Goal: Task Accomplishment & Management: Manage account settings

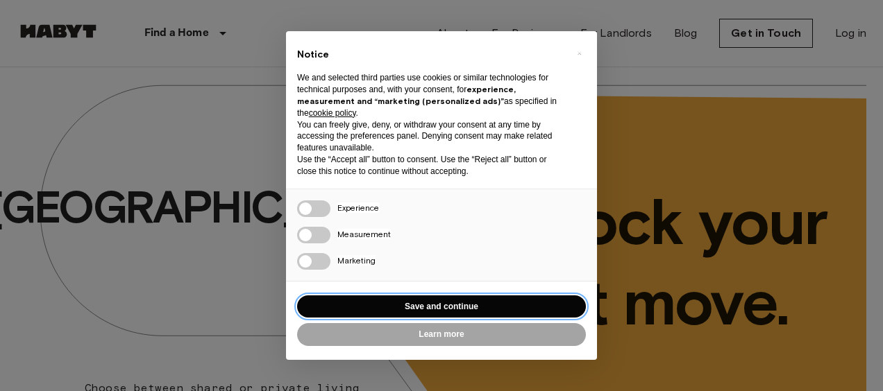
click at [456, 302] on button "Save and continue" at bounding box center [441, 307] width 289 height 23
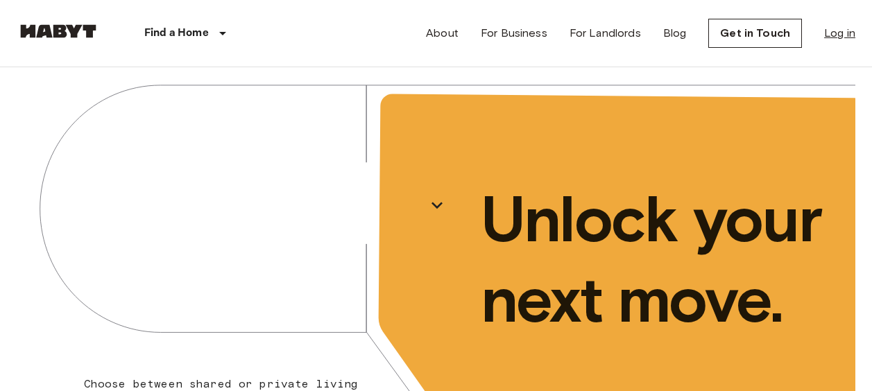
click at [838, 35] on link "Log in" at bounding box center [839, 33] width 31 height 17
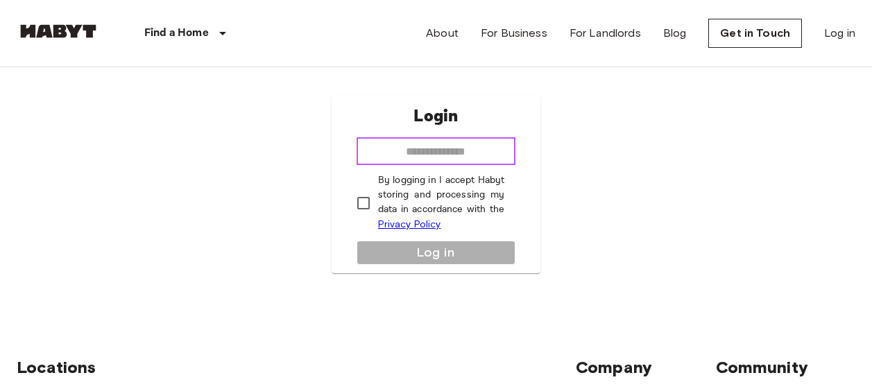
click at [473, 151] on input "email" at bounding box center [437, 151] width 160 height 28
type input "**********"
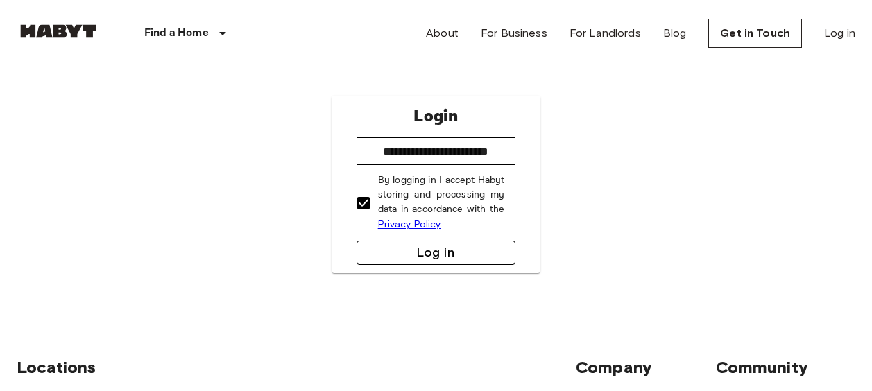
click at [433, 248] on button "Log in" at bounding box center [437, 253] width 160 height 24
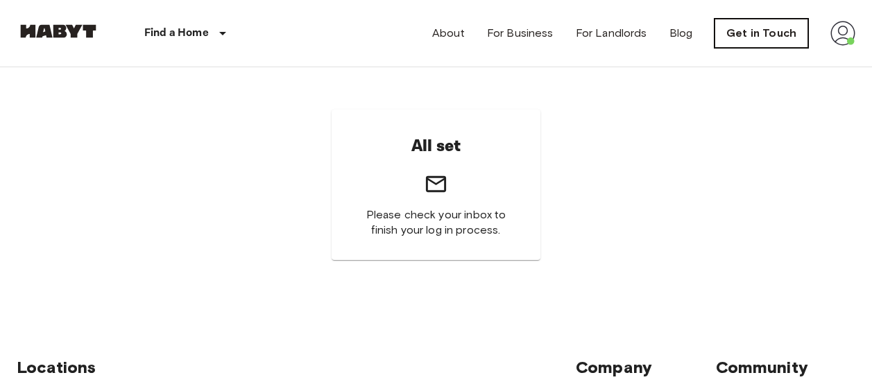
click at [775, 32] on link "Get in Touch" at bounding box center [762, 33] width 94 height 29
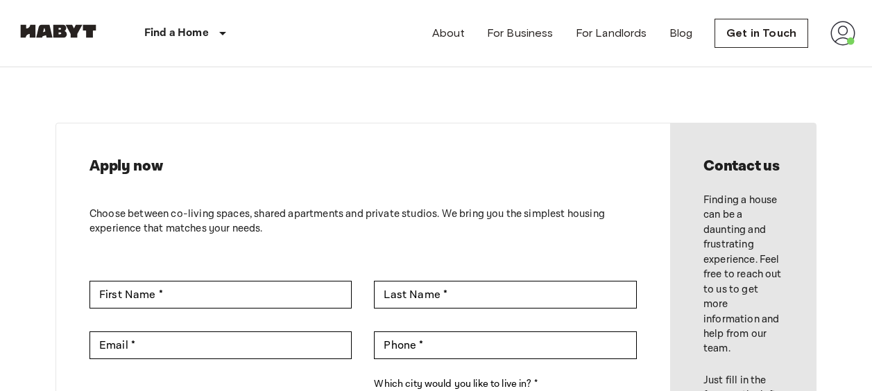
click at [851, 33] on img at bounding box center [843, 33] width 25 height 25
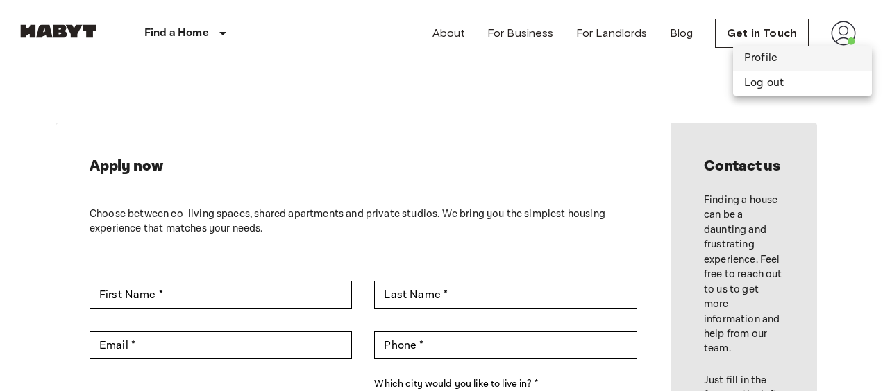
click at [797, 53] on li "Profile" at bounding box center [802, 58] width 139 height 25
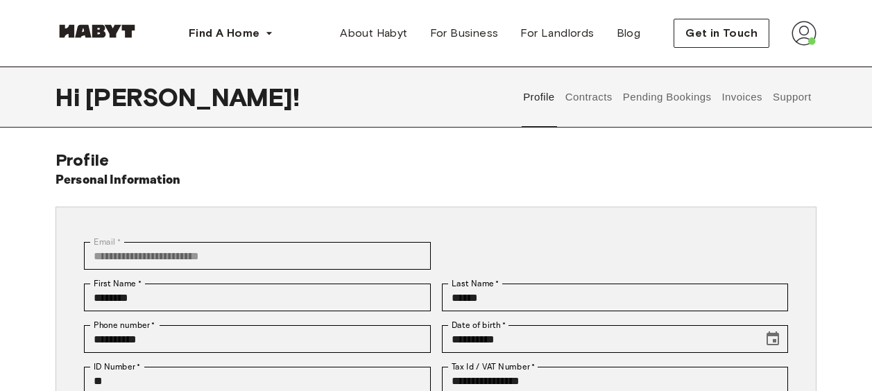
click at [811, 29] on img at bounding box center [804, 33] width 25 height 25
click at [763, 64] on span "Profile" at bounding box center [762, 65] width 35 height 17
click at [665, 96] on button "Pending Bookings" at bounding box center [667, 97] width 92 height 61
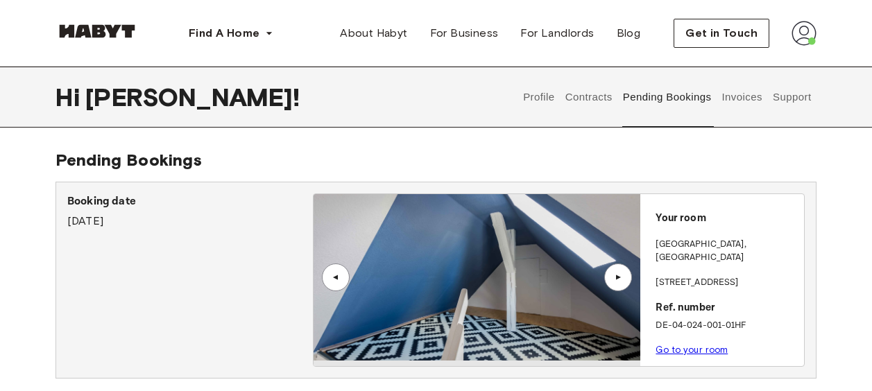
click at [680, 345] on link "Go to your room" at bounding box center [692, 350] width 72 height 10
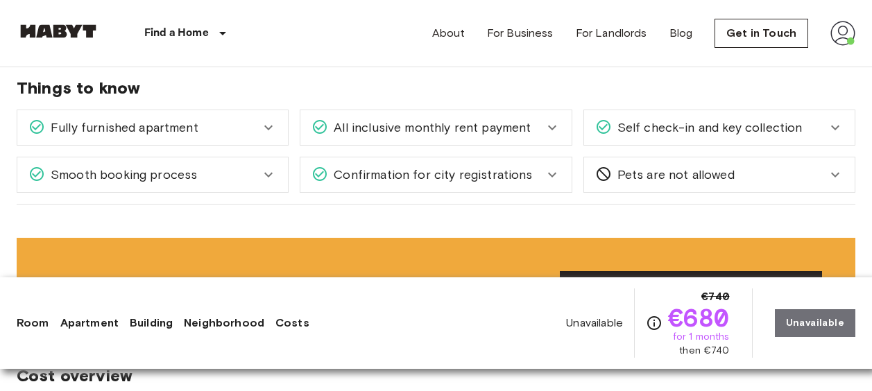
scroll to position [1208, 0]
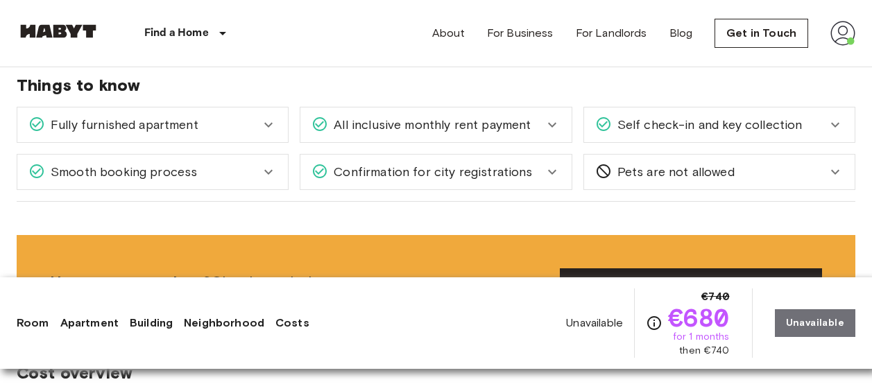
click at [454, 176] on span "Confirmation for city registrations" at bounding box center [430, 172] width 204 height 18
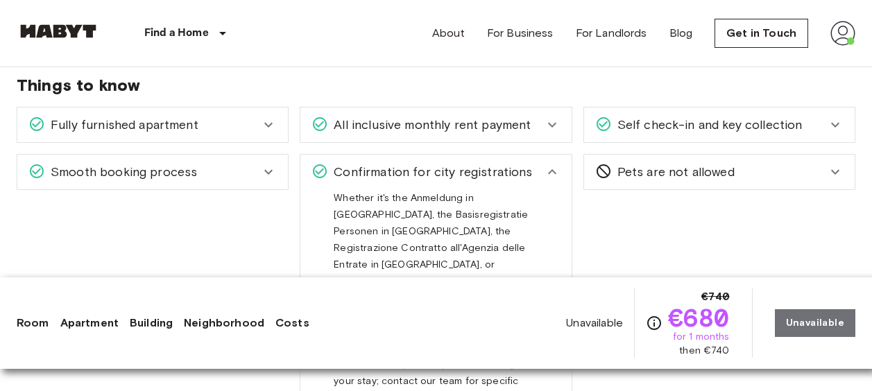
click at [465, 168] on span "Confirmation for city registrations" at bounding box center [430, 172] width 204 height 18
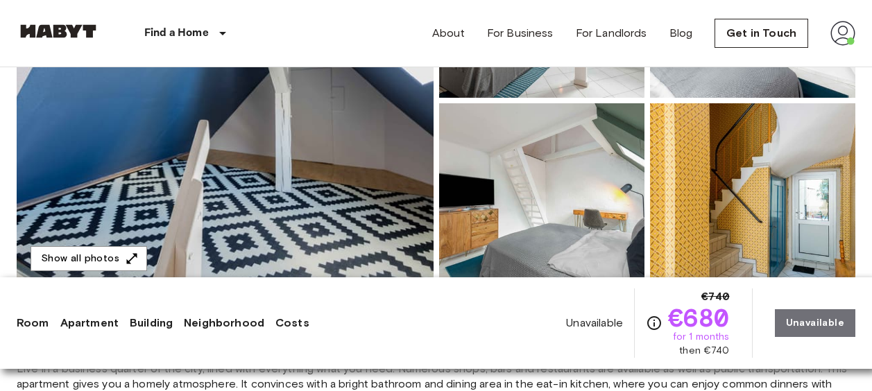
scroll to position [555, 0]
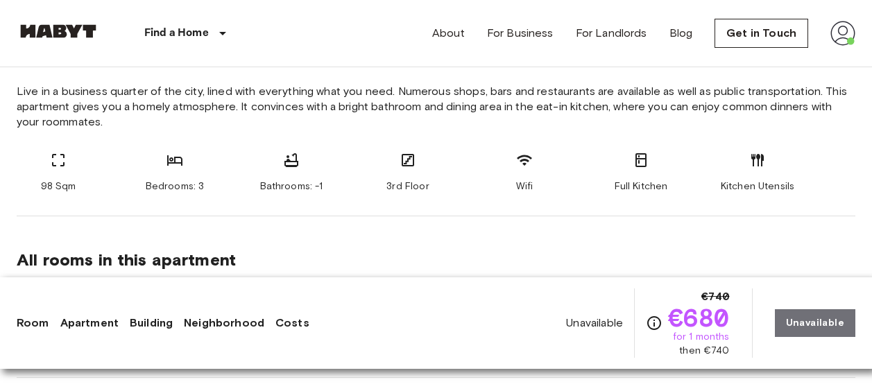
click at [847, 30] on img at bounding box center [843, 33] width 25 height 25
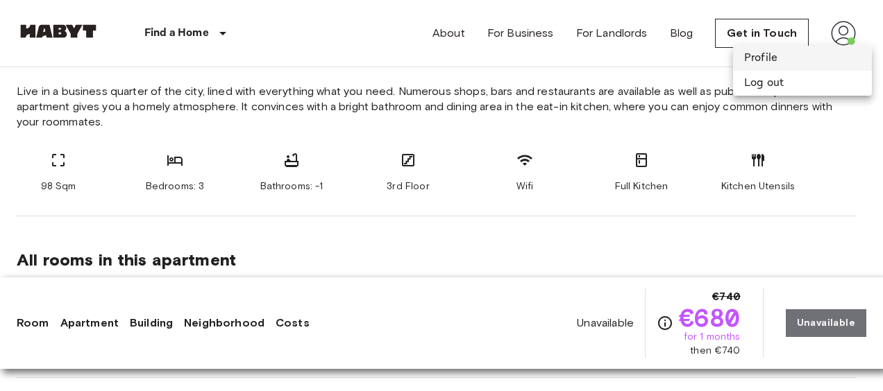
click at [786, 58] on li "Profile" at bounding box center [802, 58] width 139 height 25
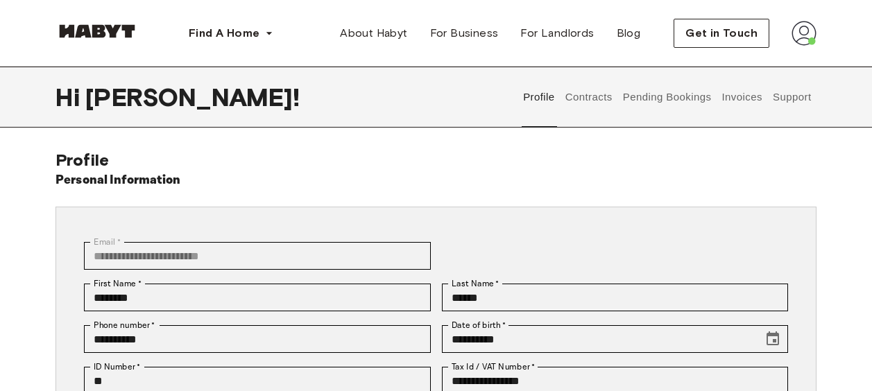
click at [689, 94] on button "Pending Bookings" at bounding box center [667, 97] width 92 height 61
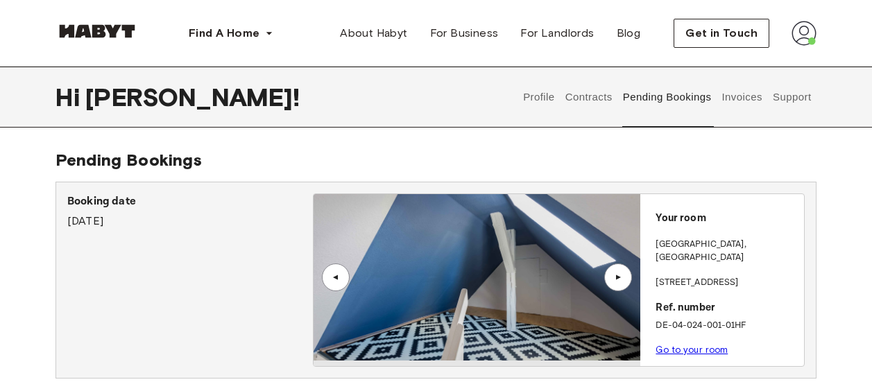
click at [679, 345] on link "Go to your room" at bounding box center [692, 350] width 72 height 10
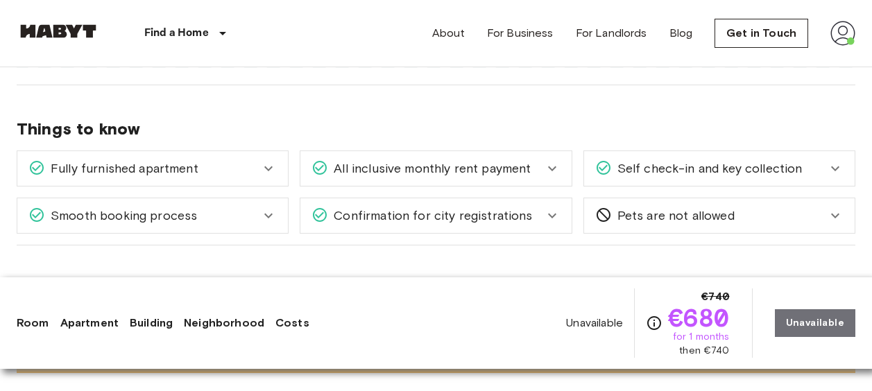
scroll to position [1169, 0]
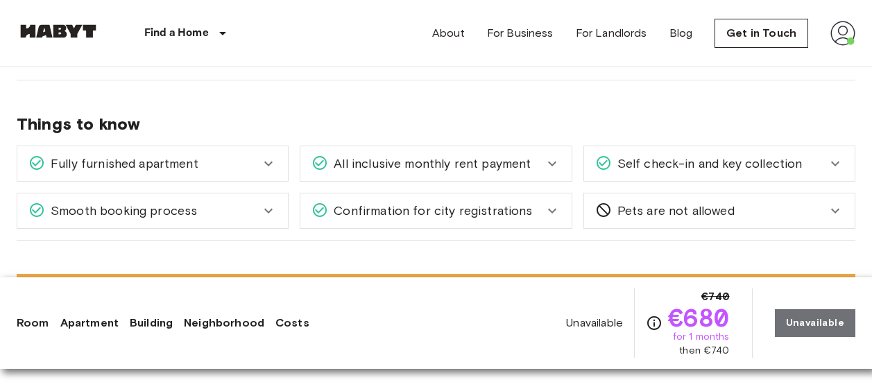
click at [460, 210] on span "Confirmation for city registrations" at bounding box center [430, 211] width 204 height 18
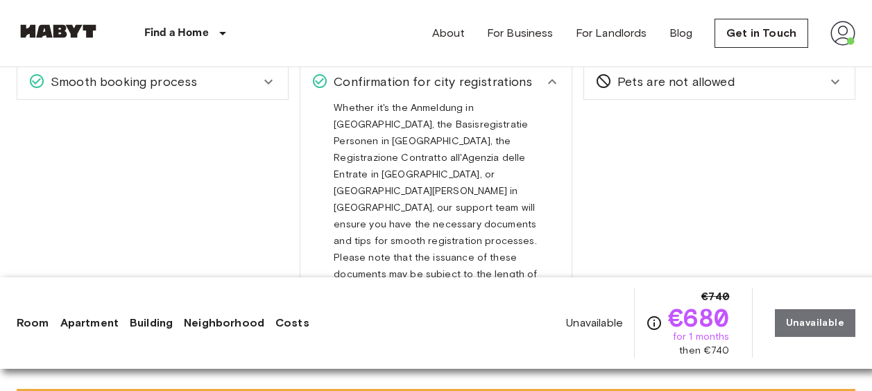
scroll to position [1300, 0]
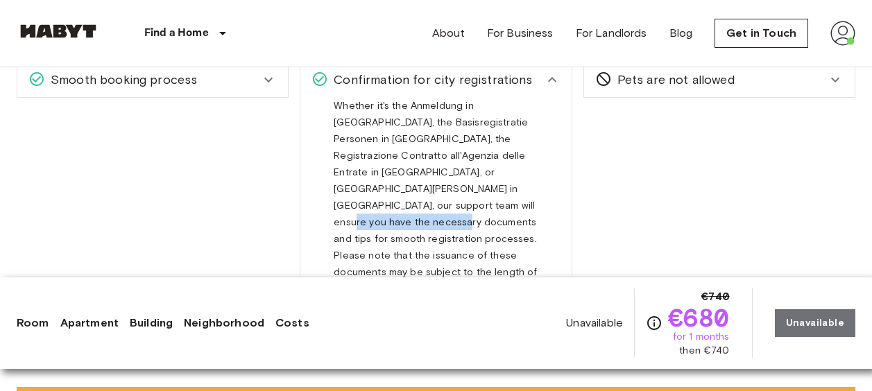
drag, startPoint x: 336, startPoint y: 205, endPoint x: 437, endPoint y: 210, distance: 101.4
click at [437, 210] on span "Whether it's the Anmeldung in [GEOGRAPHIC_DATA], the Basisregistratie Personen …" at bounding box center [435, 219] width 203 height 239
drag, startPoint x: 437, startPoint y: 210, endPoint x: 466, endPoint y: 206, distance: 28.7
click at [466, 206] on span "Whether it's the Anmeldung in [GEOGRAPHIC_DATA], the Basisregistratie Personen …" at bounding box center [435, 219] width 203 height 239
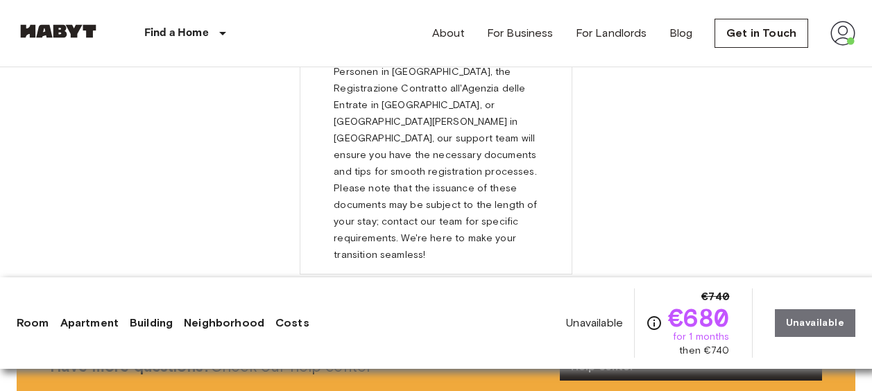
scroll to position [1370, 0]
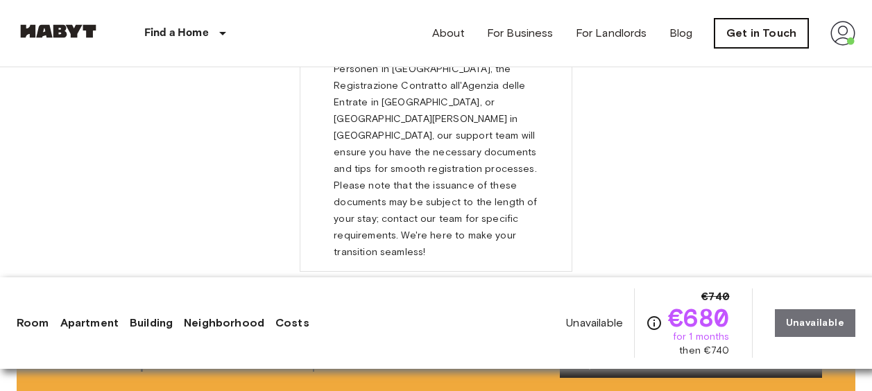
click at [783, 33] on link "Get in Touch" at bounding box center [762, 33] width 94 height 29
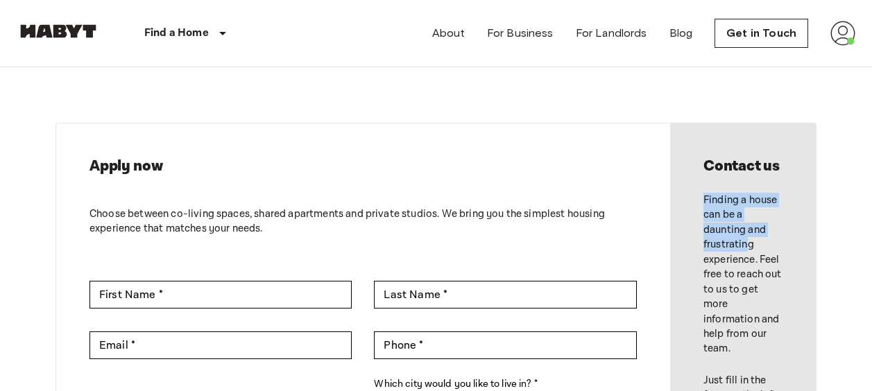
drag, startPoint x: 706, startPoint y: 196, endPoint x: 745, endPoint y: 246, distance: 63.3
click at [745, 246] on p "Finding a house can be a daunting and frustrating experience. Feel free to reac…" at bounding box center [743, 275] width 79 height 164
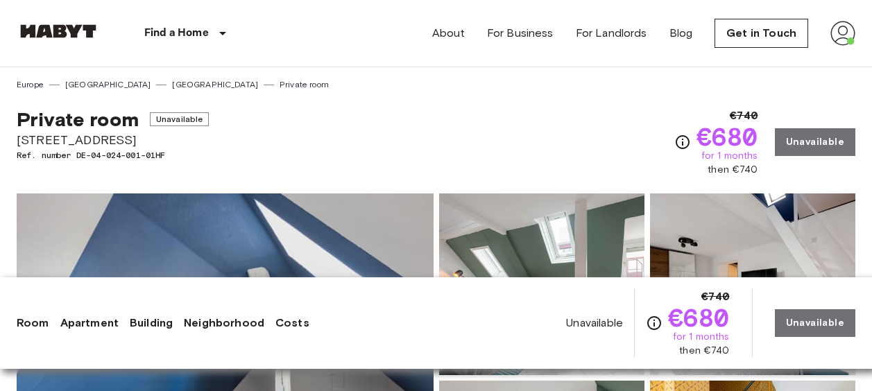
scroll to position [1370, 0]
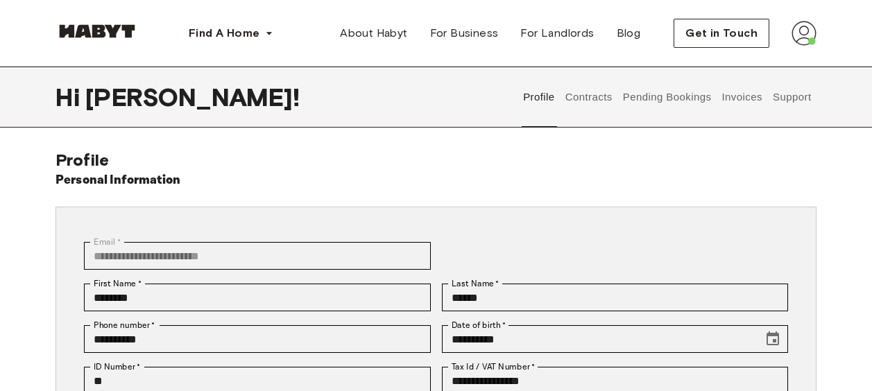
click at [589, 99] on button "Contracts" at bounding box center [589, 97] width 51 height 61
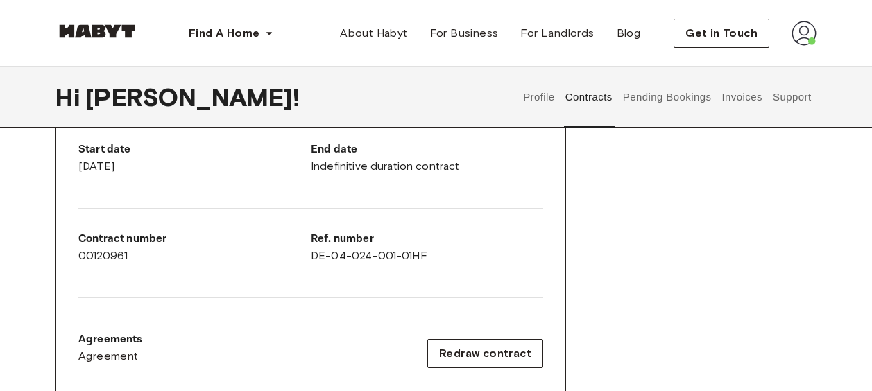
scroll to position [269, 0]
click at [670, 100] on button "Pending Bookings" at bounding box center [667, 97] width 92 height 61
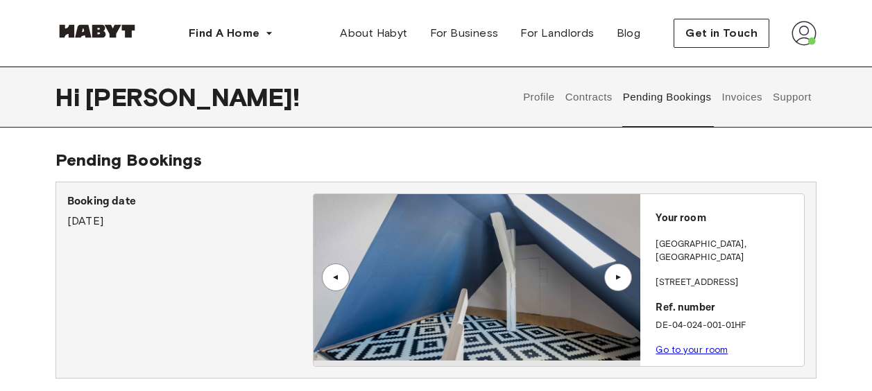
click at [736, 99] on button "Invoices" at bounding box center [742, 97] width 44 height 61
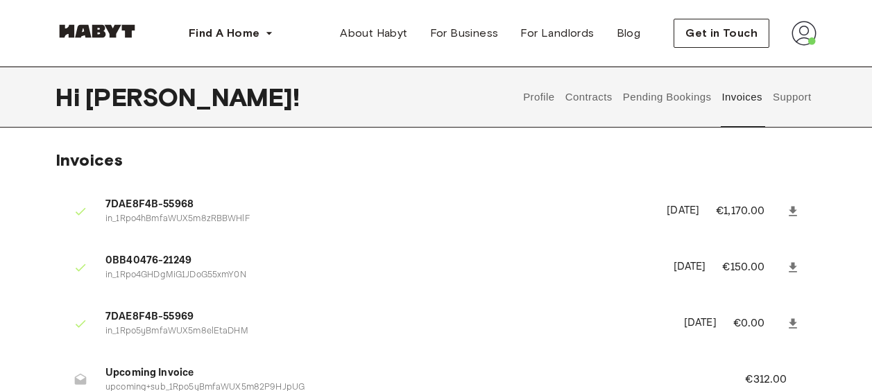
click at [806, 102] on button "Support" at bounding box center [792, 97] width 42 height 61
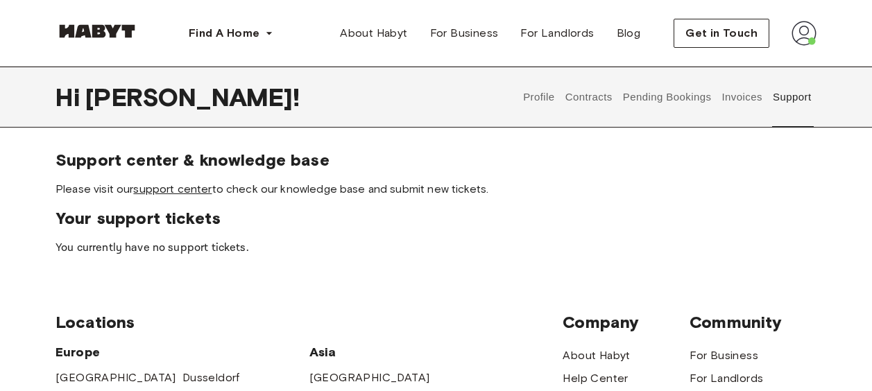
click at [182, 189] on link "support center" at bounding box center [172, 189] width 78 height 13
